Goal: Information Seeking & Learning: Learn about a topic

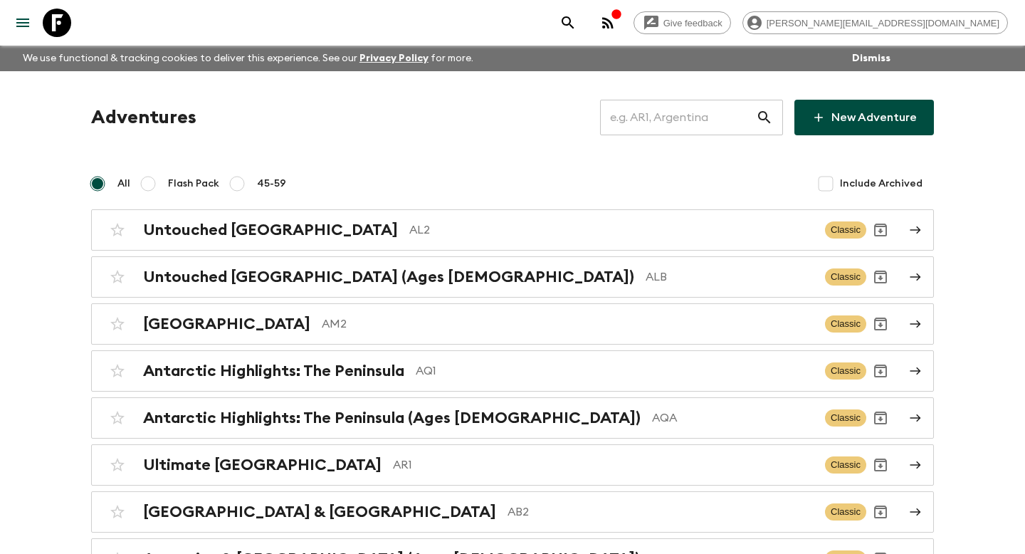
click at [713, 114] on input "text" at bounding box center [678, 118] width 156 height 40
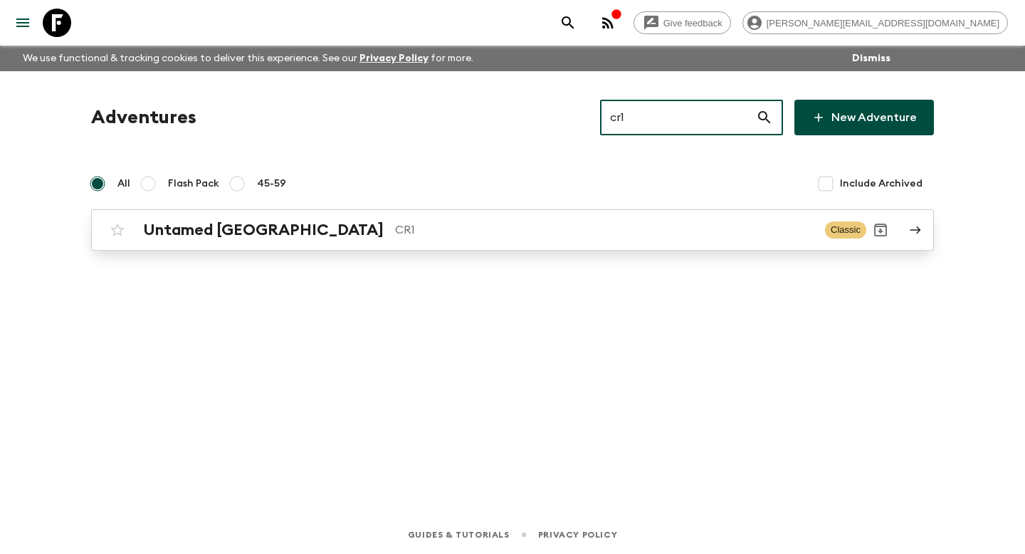
type input "cr1"
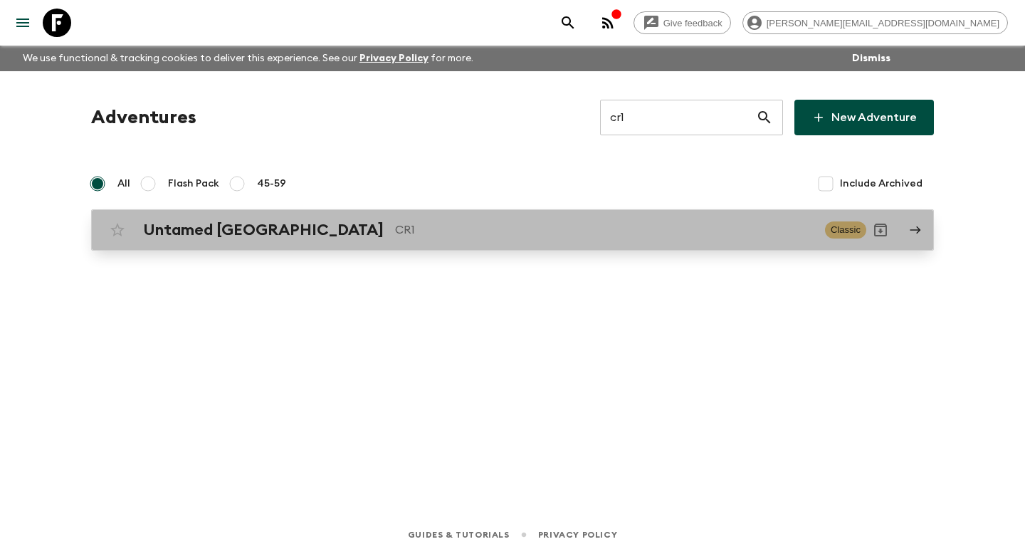
click at [613, 218] on div "Untamed [GEOGRAPHIC_DATA] CR1 Classic" at bounding box center [484, 230] width 763 height 28
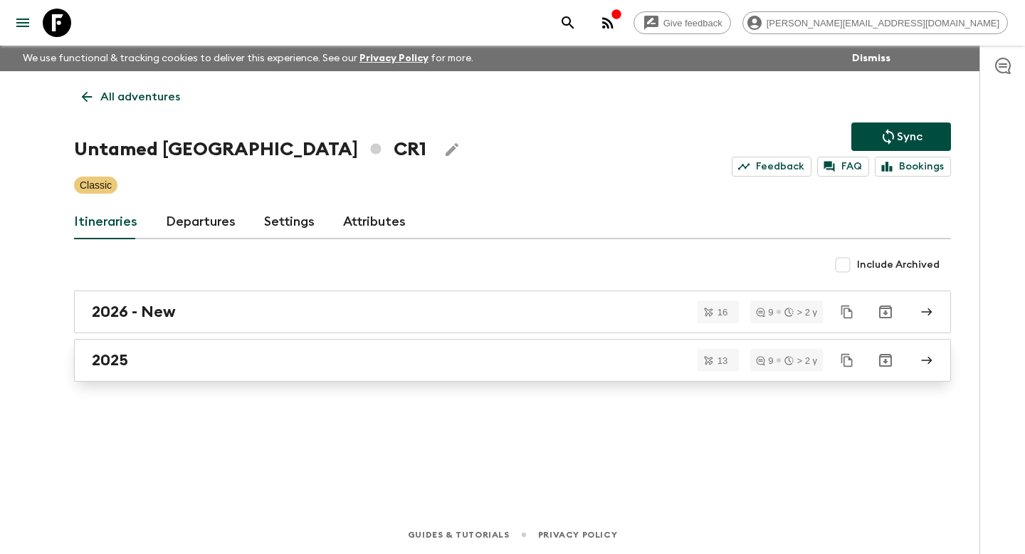
click at [582, 342] on link "2025" at bounding box center [512, 360] width 877 height 43
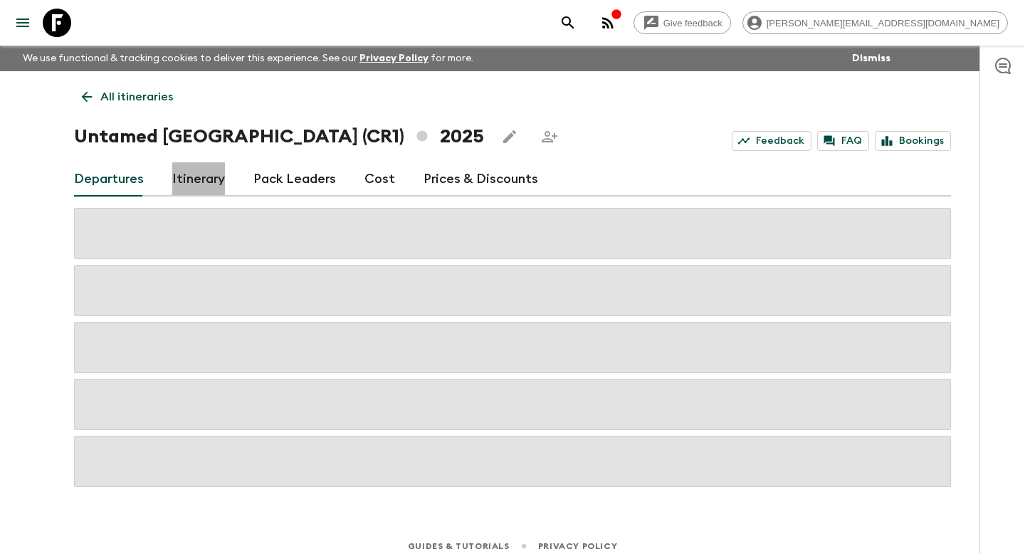
click at [180, 179] on link "Itinerary" at bounding box center [198, 179] width 53 height 34
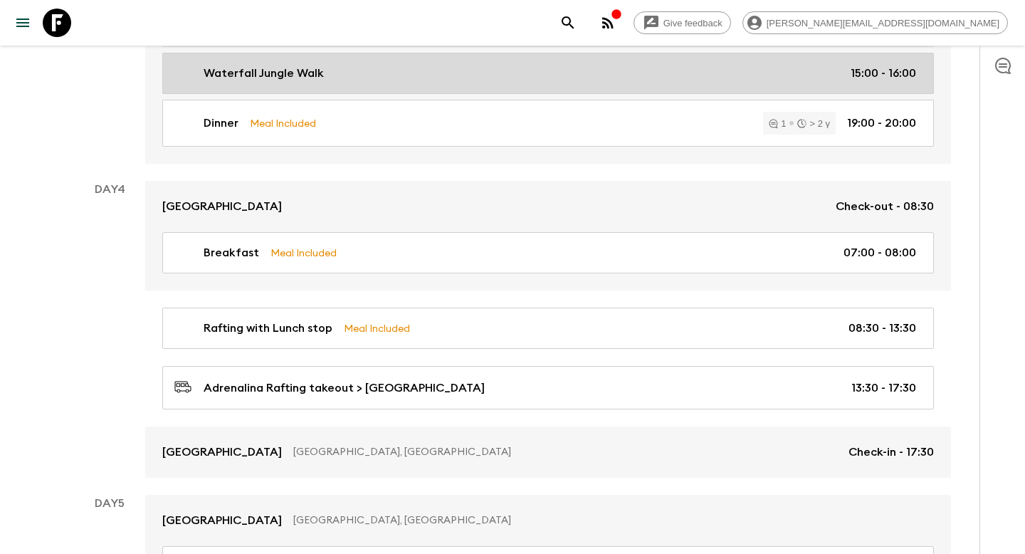
scroll to position [1175, 0]
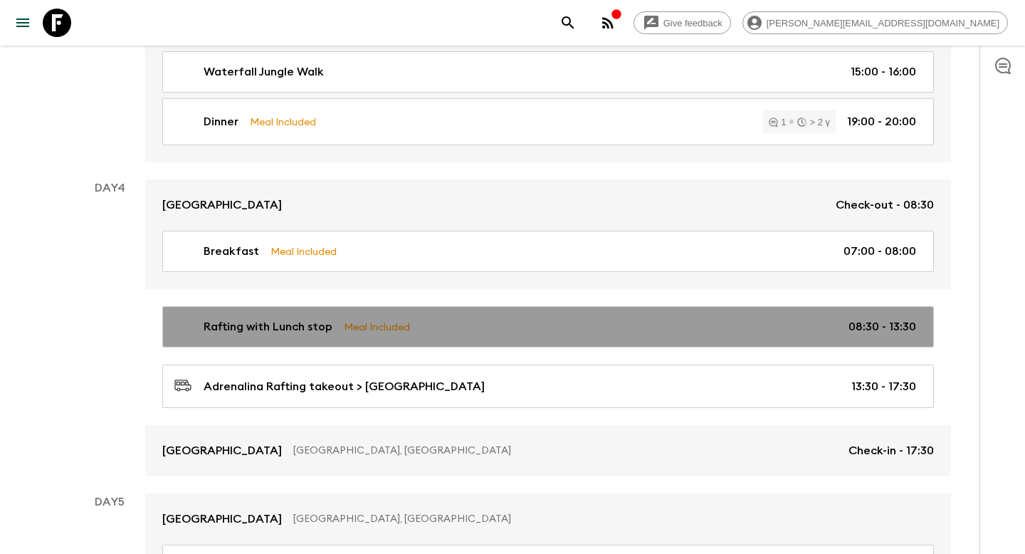
click at [256, 323] on p "Rafting with Lunch stop" at bounding box center [268, 326] width 129 height 17
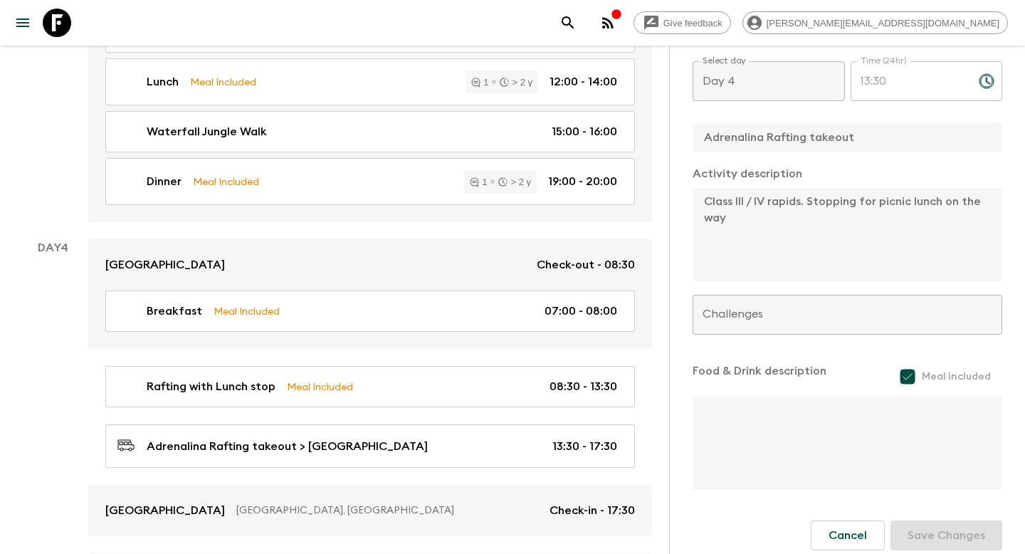
scroll to position [522, 0]
click at [676, 203] on div "Activity Information Comments Website Map This itinerary has departures running…" at bounding box center [847, 323] width 356 height 554
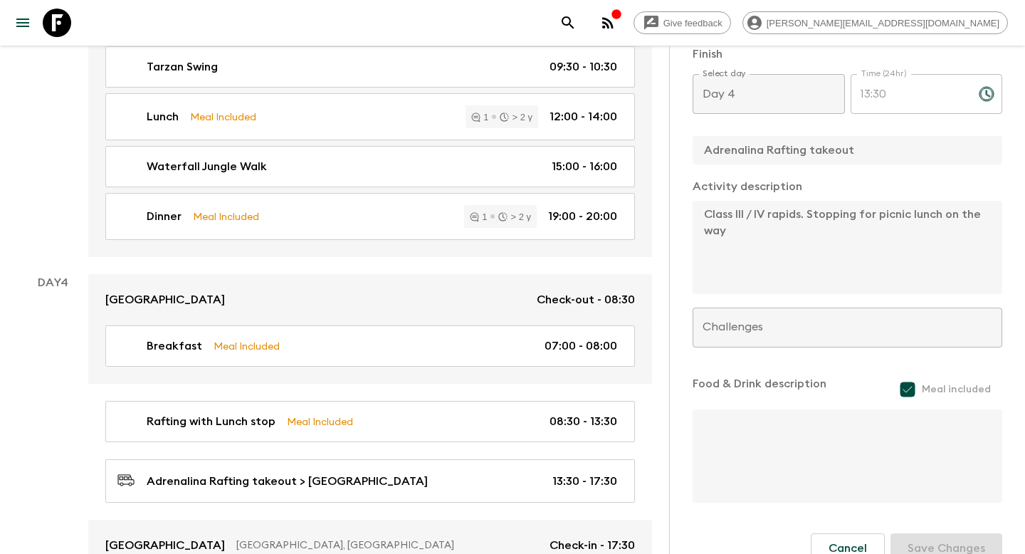
scroll to position [513, 0]
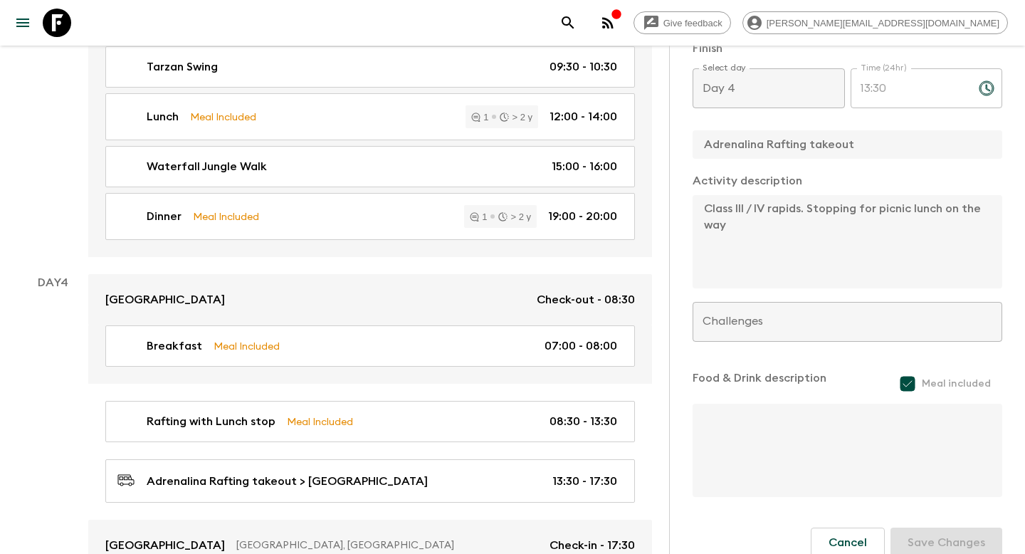
click at [552, 348] on div "[GEOGRAPHIC_DATA] Check-out - 08:30 Breakfast Meal Included 07:00 - 08:00 Rafti…" at bounding box center [370, 422] width 564 height 297
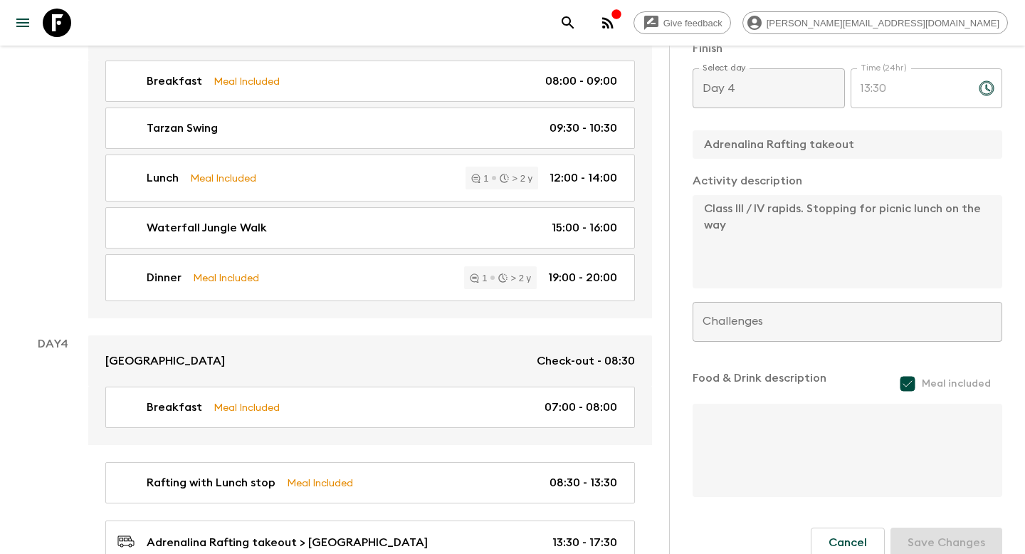
scroll to position [1081, 0]
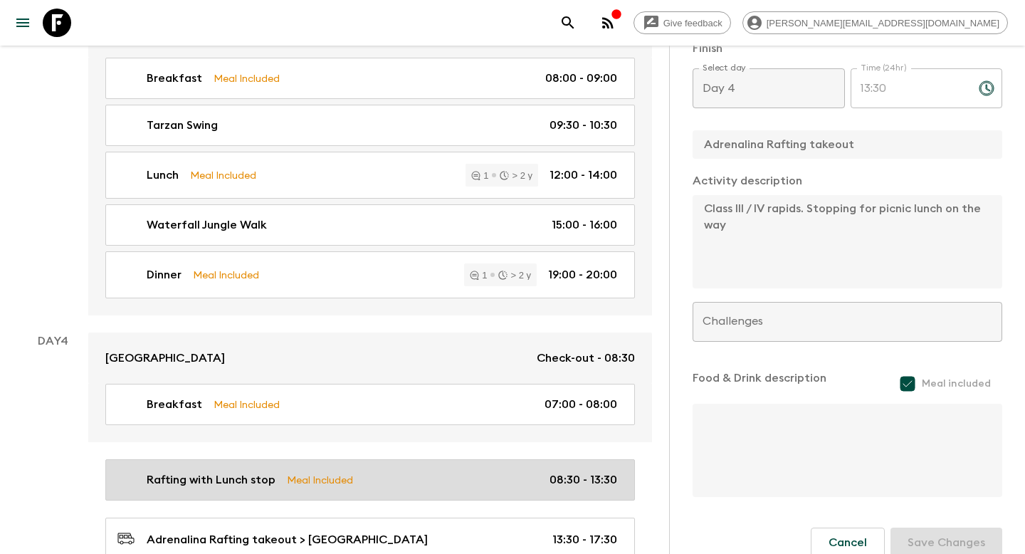
click at [540, 471] on div "Rafting with Lunch stop Meal Included 08:30 - 13:30" at bounding box center [367, 479] width 500 height 17
